Goal: Task Accomplishment & Management: Manage account settings

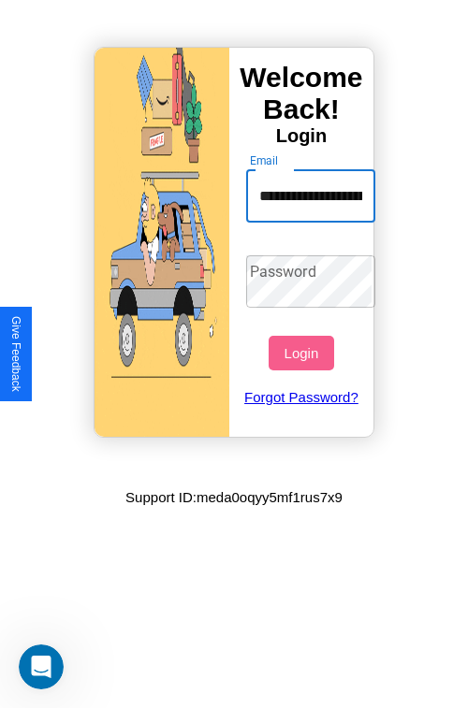
scroll to position [0, 64]
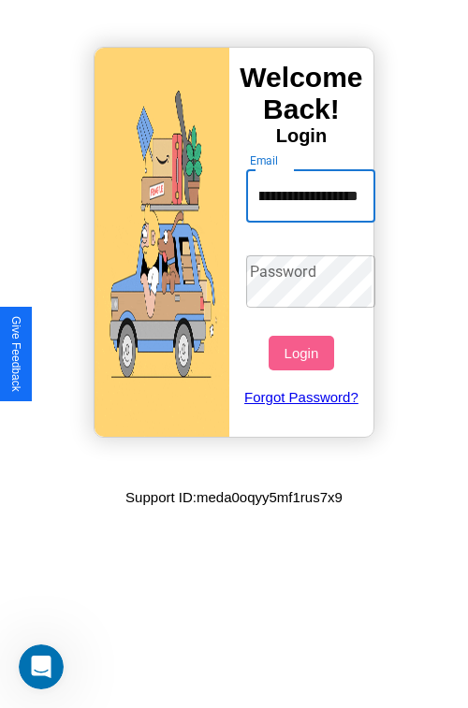
type input "**********"
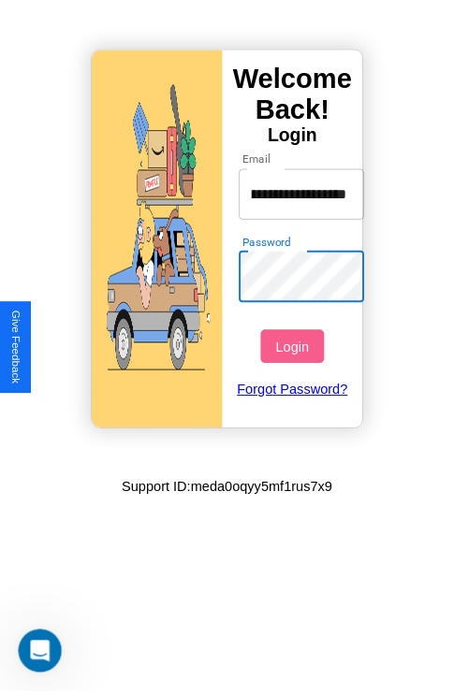
scroll to position [0, 0]
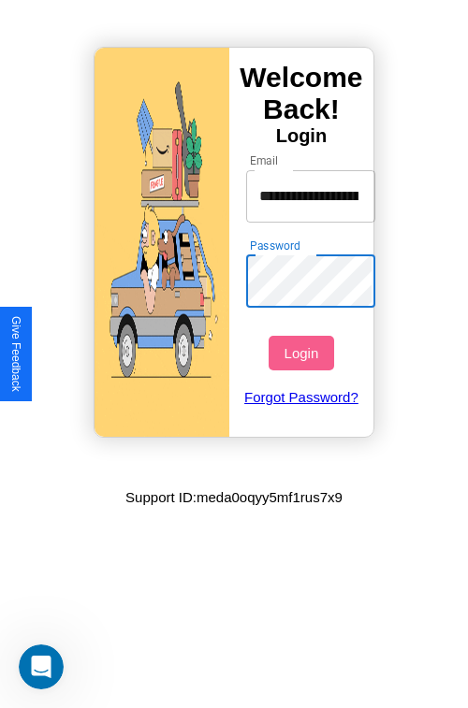
click at [303, 353] on button "Login" at bounding box center [301, 353] width 65 height 35
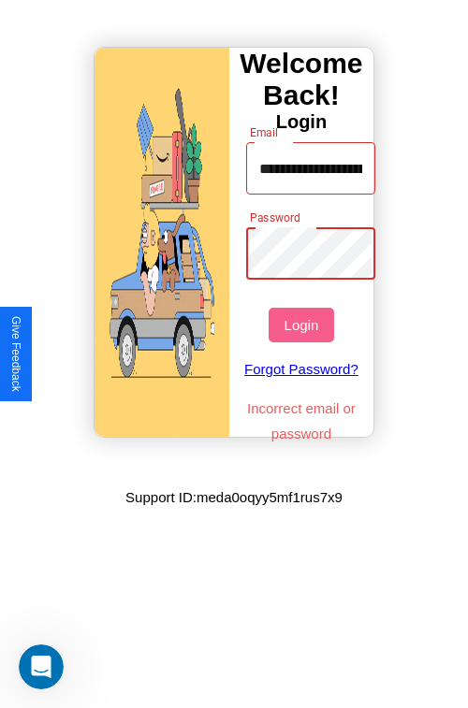
click at [303, 325] on button "Login" at bounding box center [301, 325] width 65 height 35
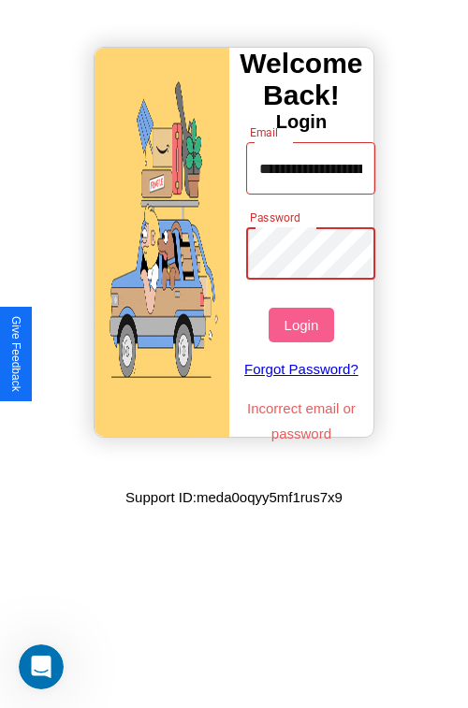
click at [303, 325] on button "Login" at bounding box center [301, 325] width 65 height 35
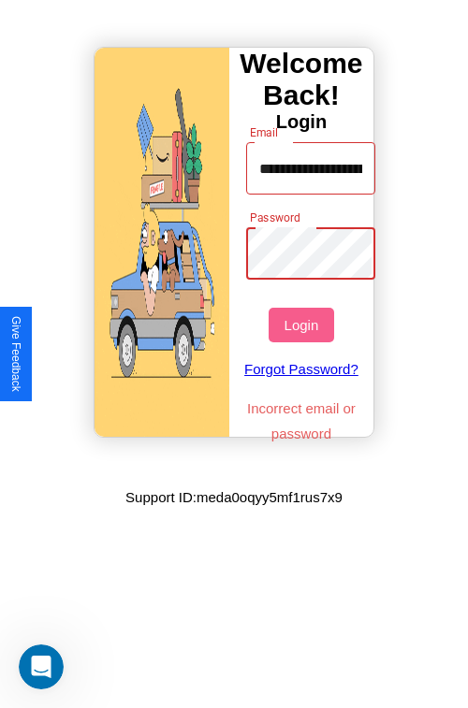
click at [303, 325] on button "Login" at bounding box center [301, 325] width 65 height 35
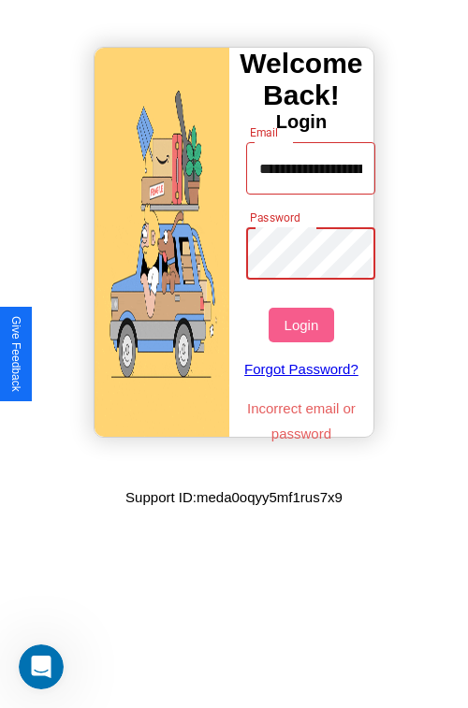
click at [303, 325] on button "Login" at bounding box center [301, 325] width 65 height 35
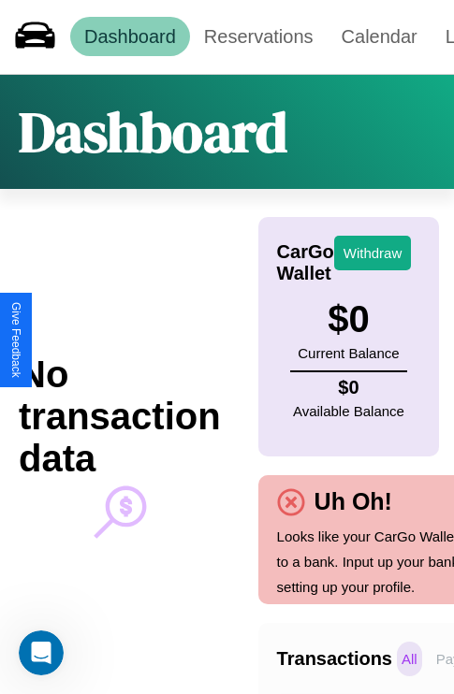
scroll to position [0, 138]
